Goal: Navigation & Orientation: Find specific page/section

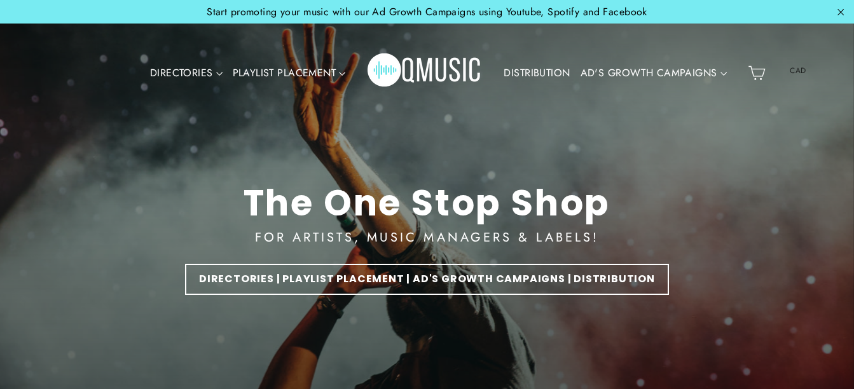
click at [540, 42] on div "DIRECTORIES VALUE PACKS Aspiring Pack Professional Pack Management Pack Playlis…" at bounding box center [425, 73] width 636 height 74
click at [535, 66] on link "DISTRIBUTION" at bounding box center [536, 72] width 76 height 29
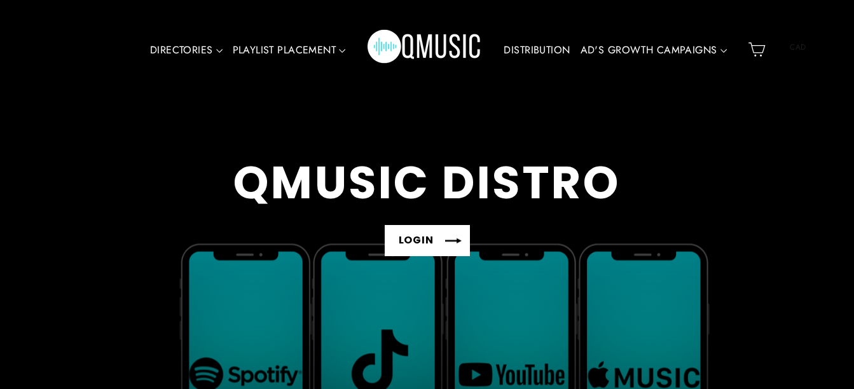
click at [426, 234] on link "LOGIN" at bounding box center [427, 240] width 85 height 31
